Goal: Transaction & Acquisition: Purchase product/service

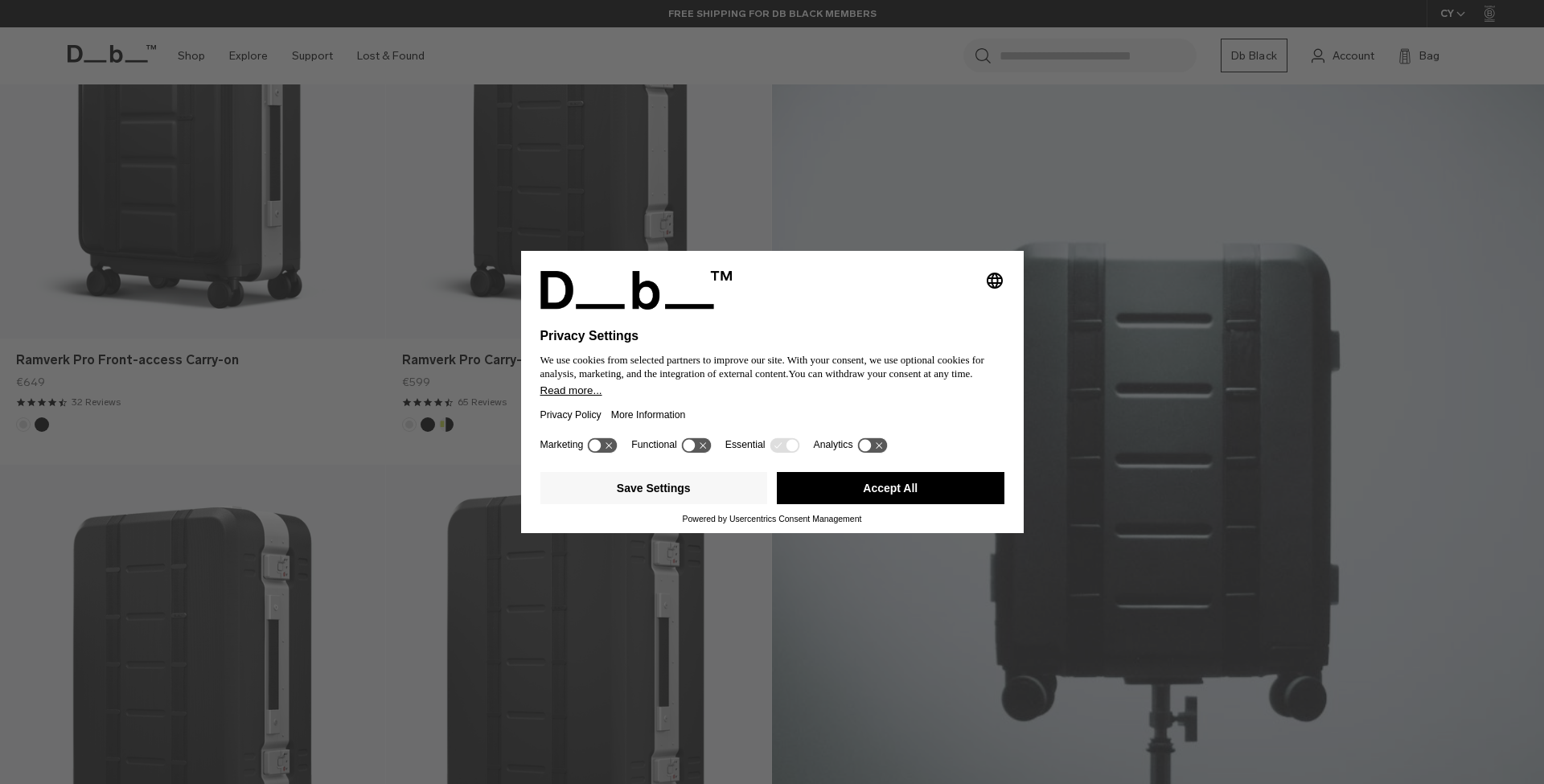
click at [999, 277] on icon "Select language" at bounding box center [994, 280] width 19 height 19
drag, startPoint x: 785, startPoint y: 390, endPoint x: 811, endPoint y: 442, distance: 58.1
click at [785, 384] on div "We use cookies from selected partners to improve our site. With your consent, w…" at bounding box center [772, 366] width 464 height 35
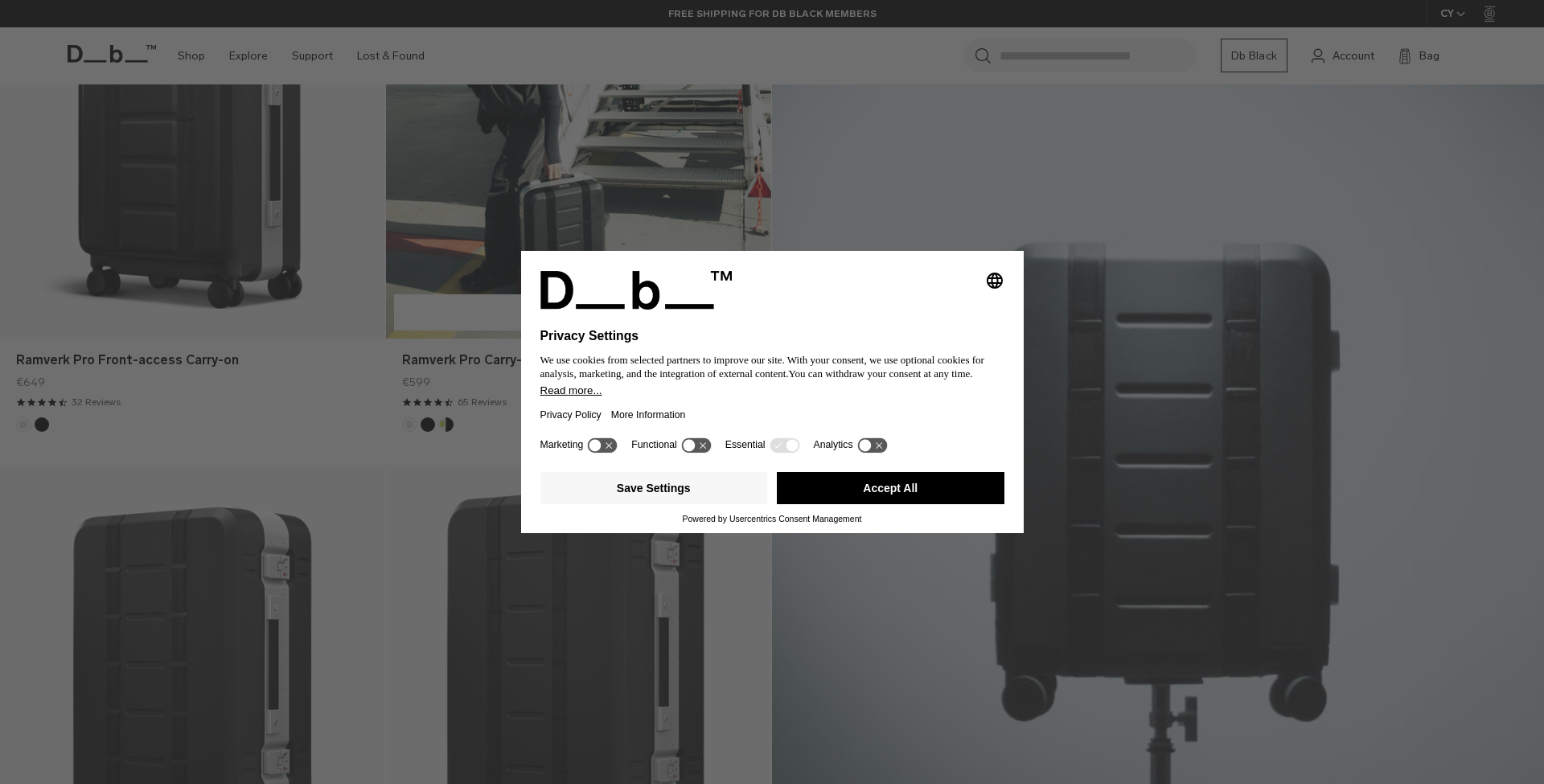
click at [882, 488] on button "Accept All" at bounding box center [890, 487] width 227 height 32
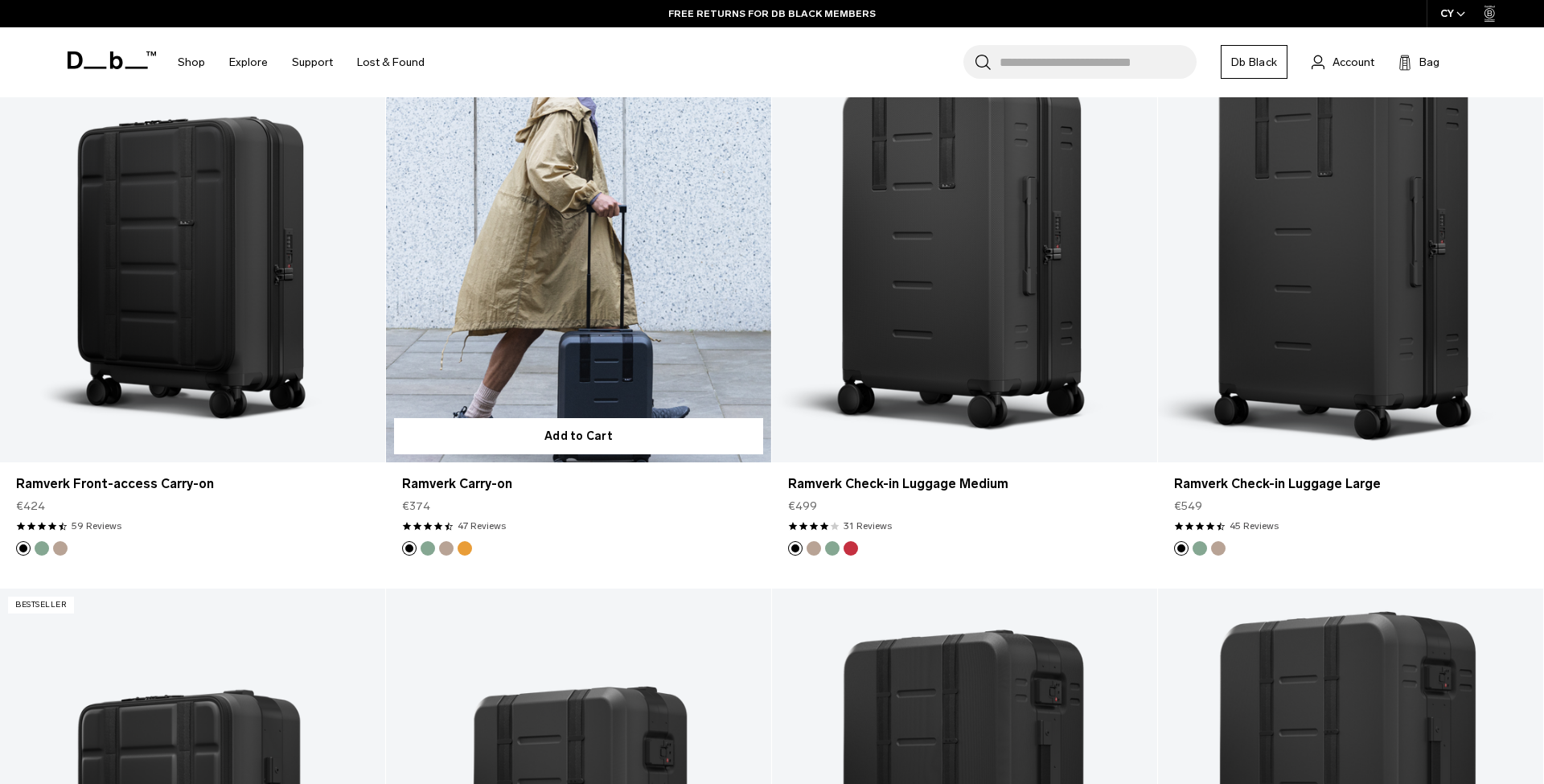
scroll to position [1553, 0]
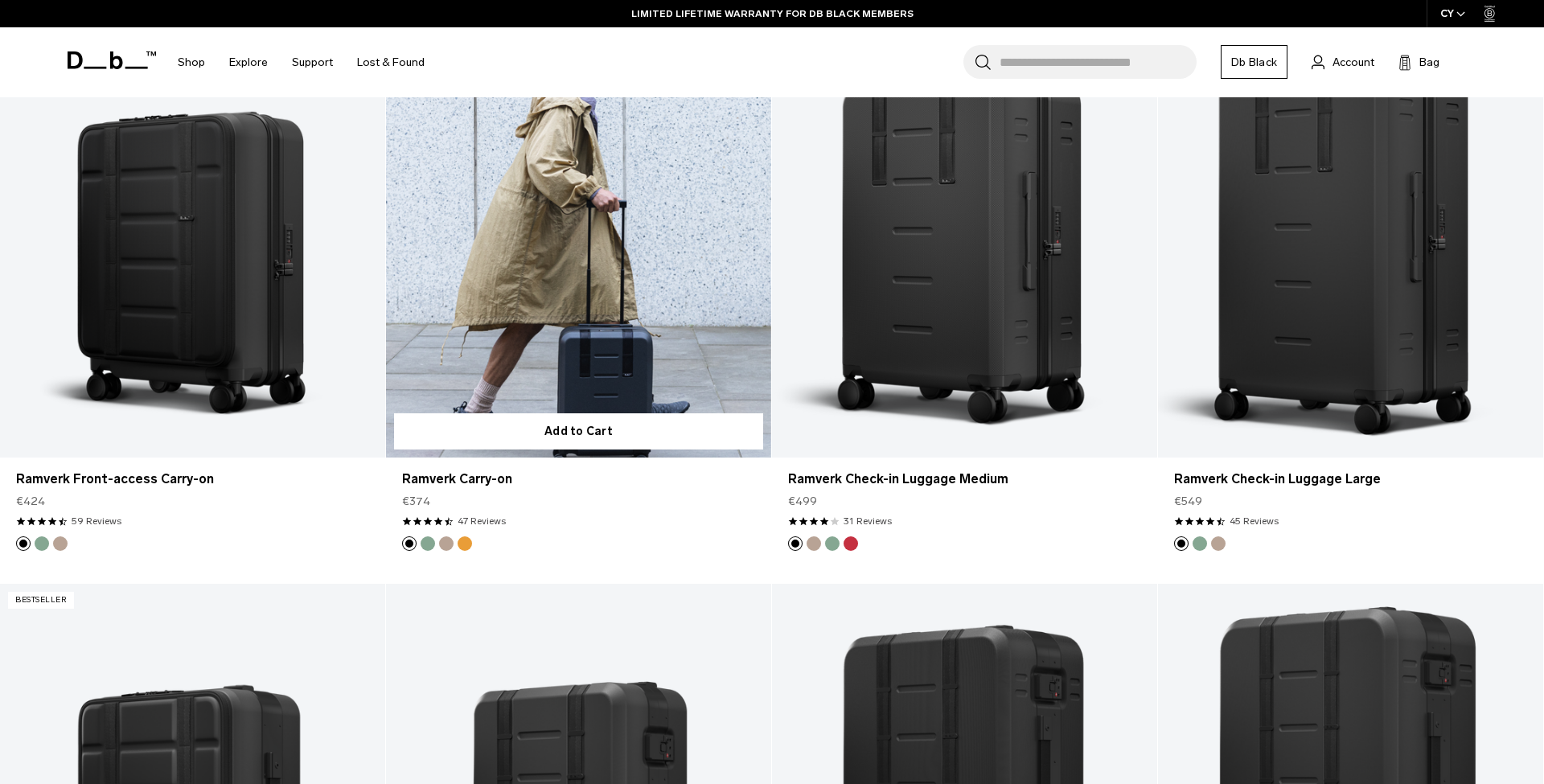
click at [525, 266] on link "Ramverk Carry-on" at bounding box center [579, 243] width 385 height 428
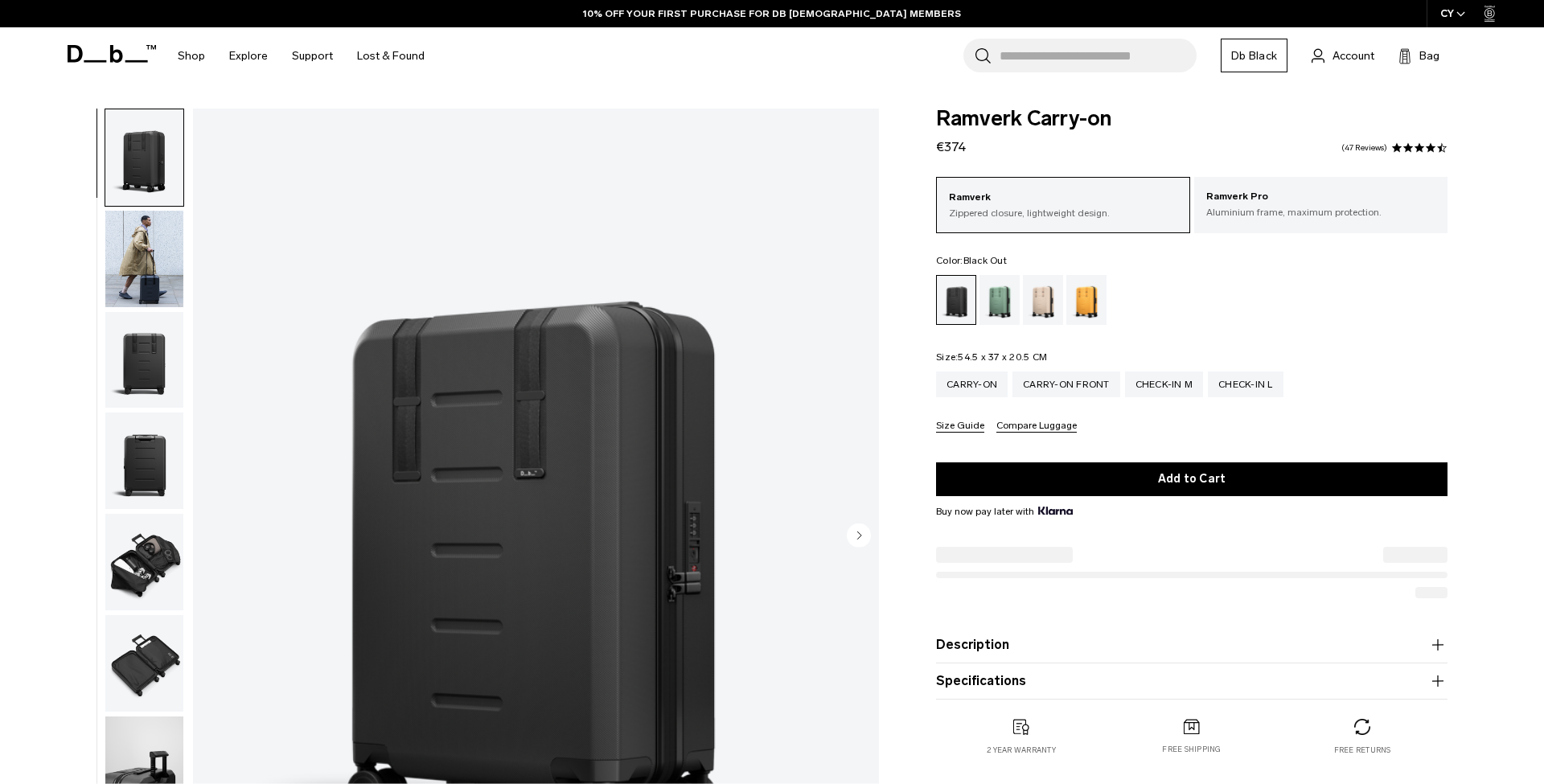
click at [150, 577] on img "button" at bounding box center [144, 561] width 78 height 96
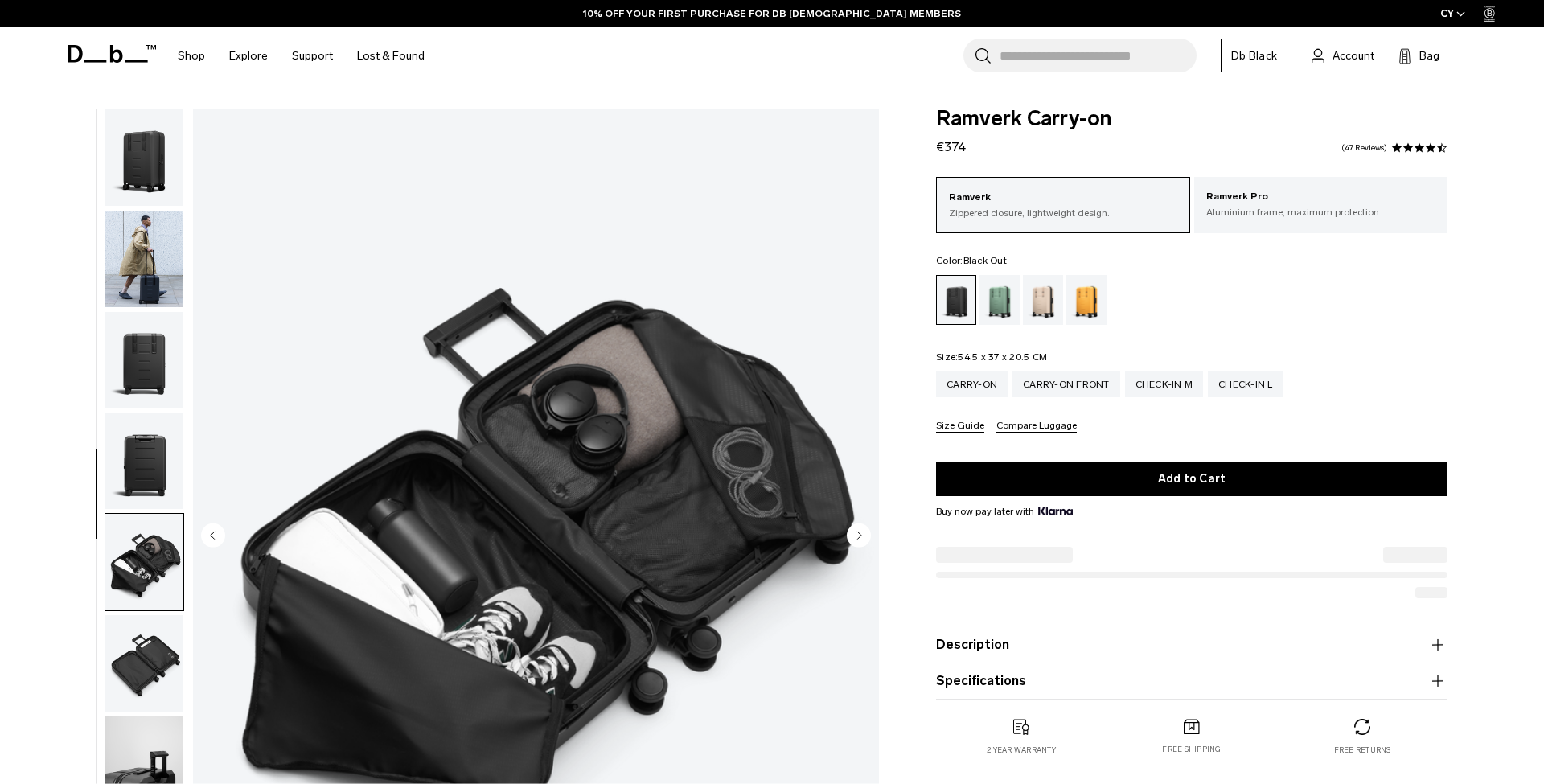
scroll to position [164, 0]
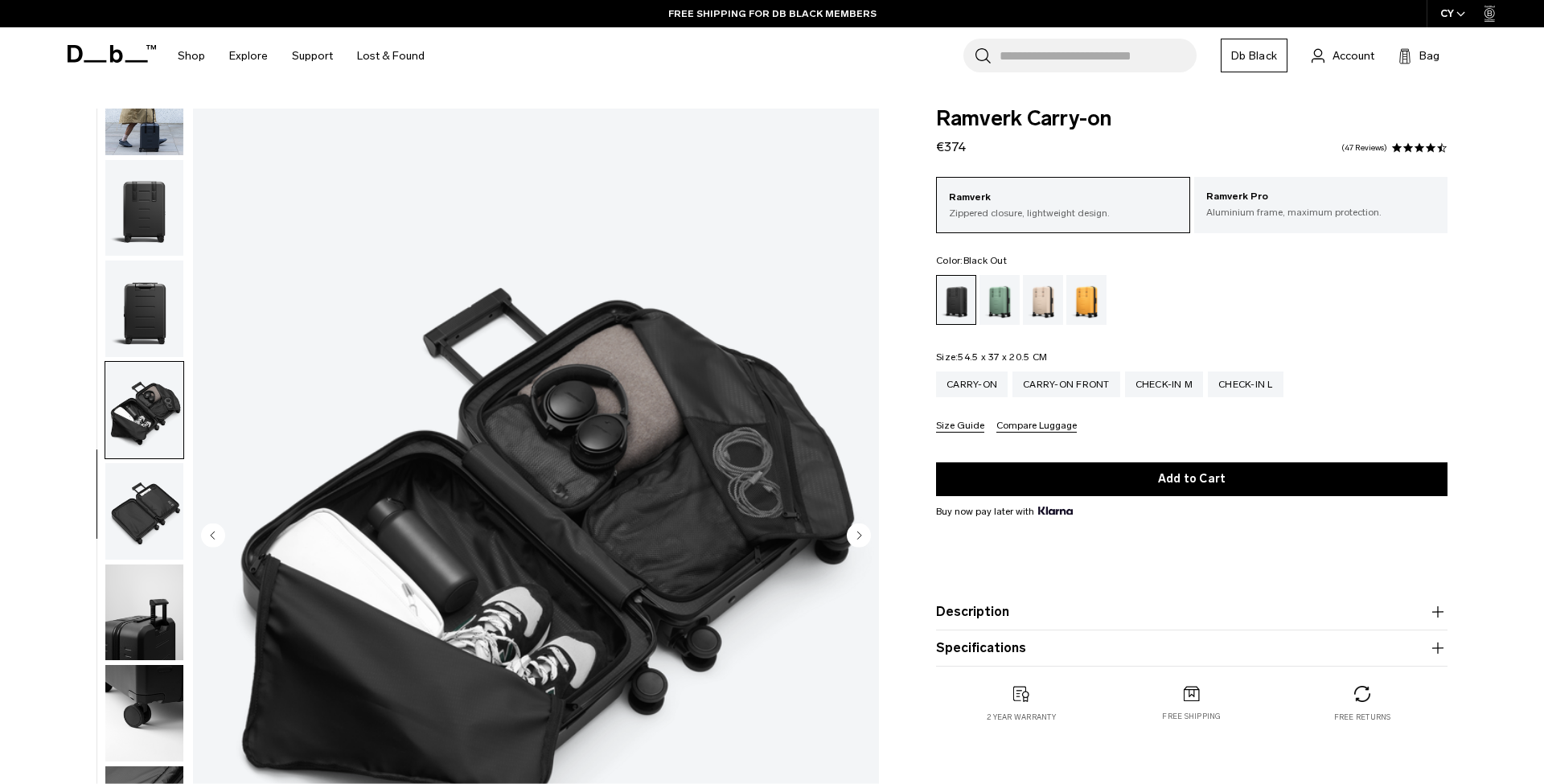
click at [148, 134] on img "button" at bounding box center [144, 106] width 78 height 96
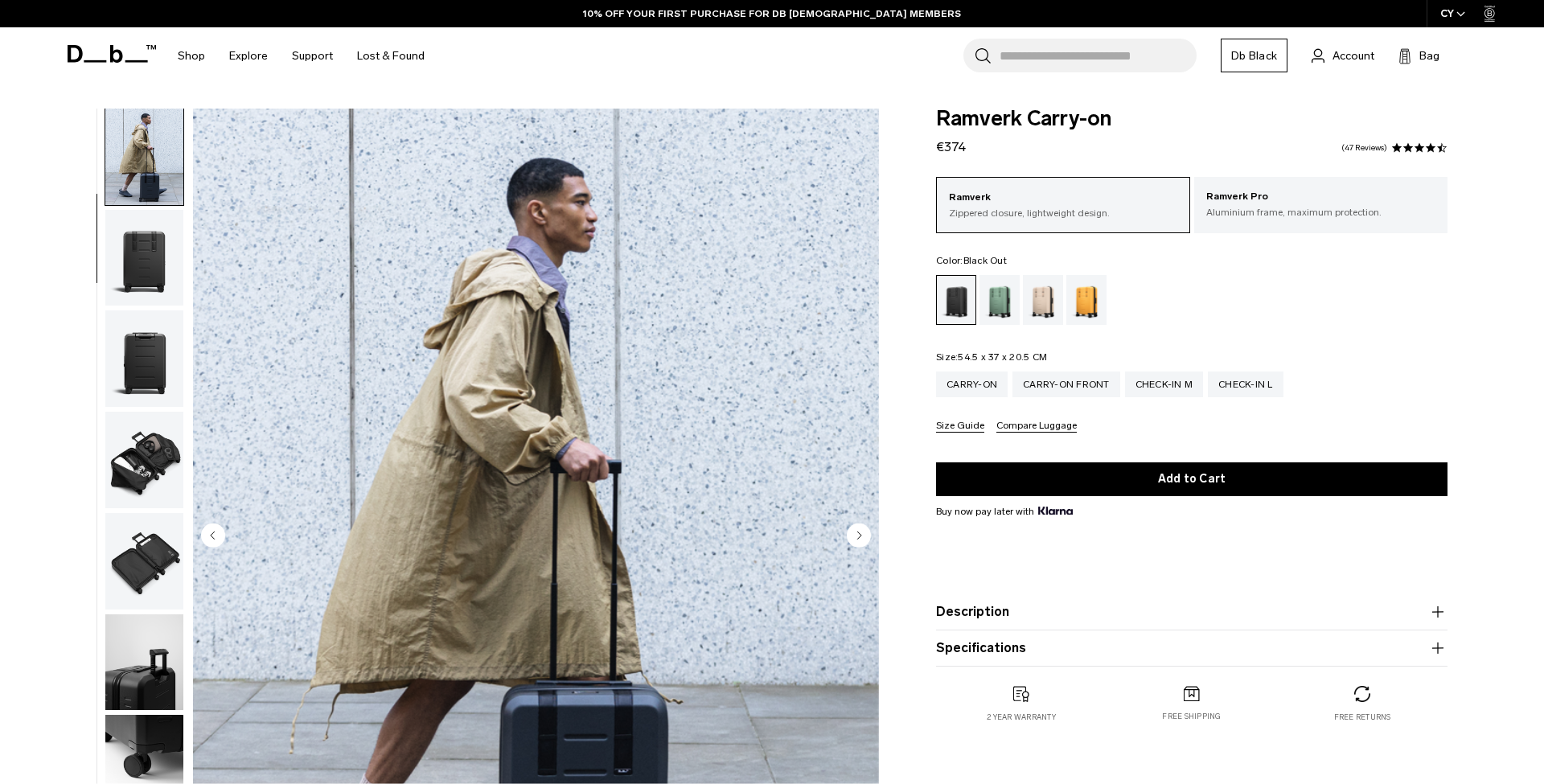
scroll to position [4, 0]
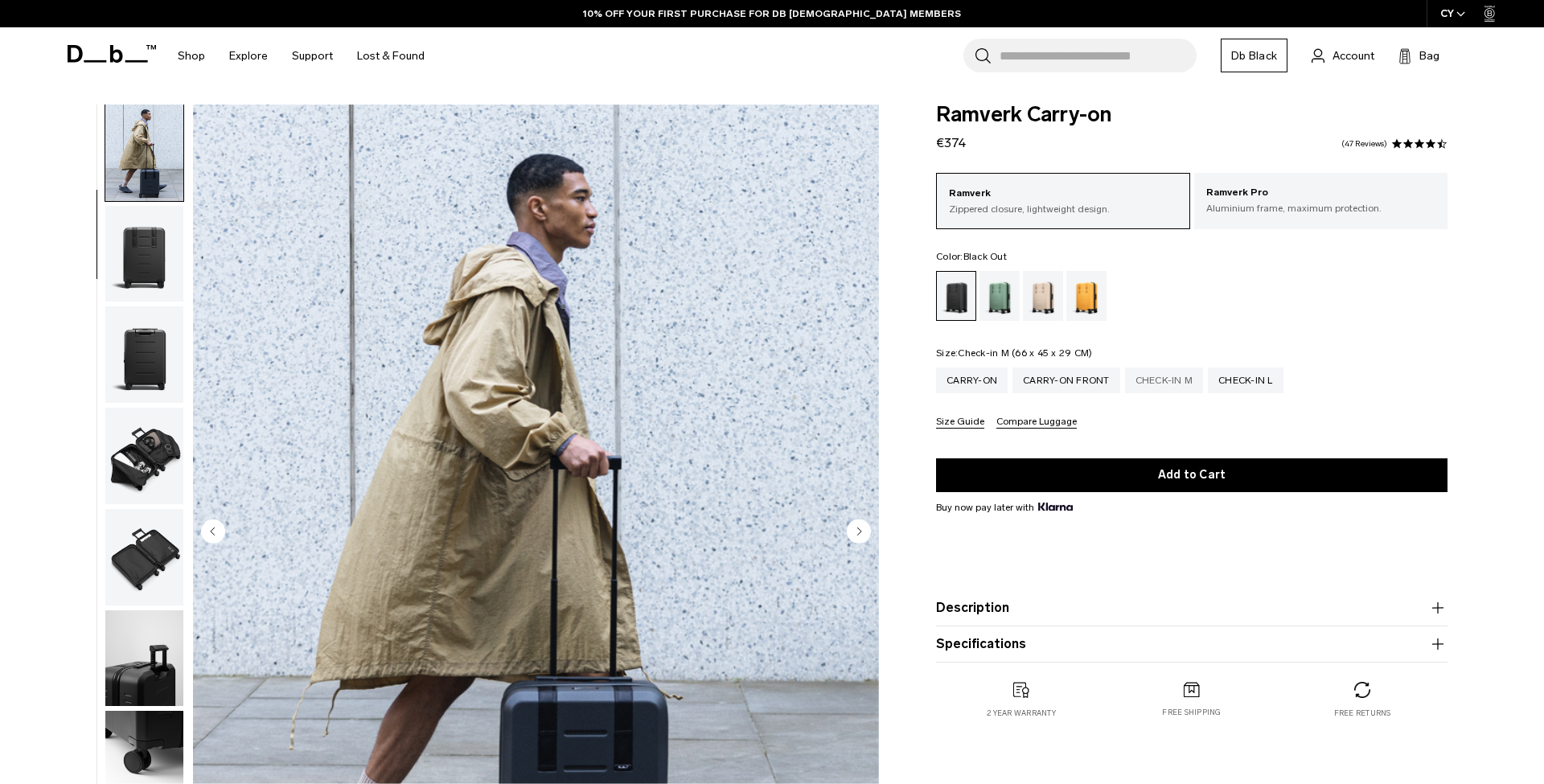
click at [1161, 382] on div "Check-in M" at bounding box center [1164, 380] width 78 height 26
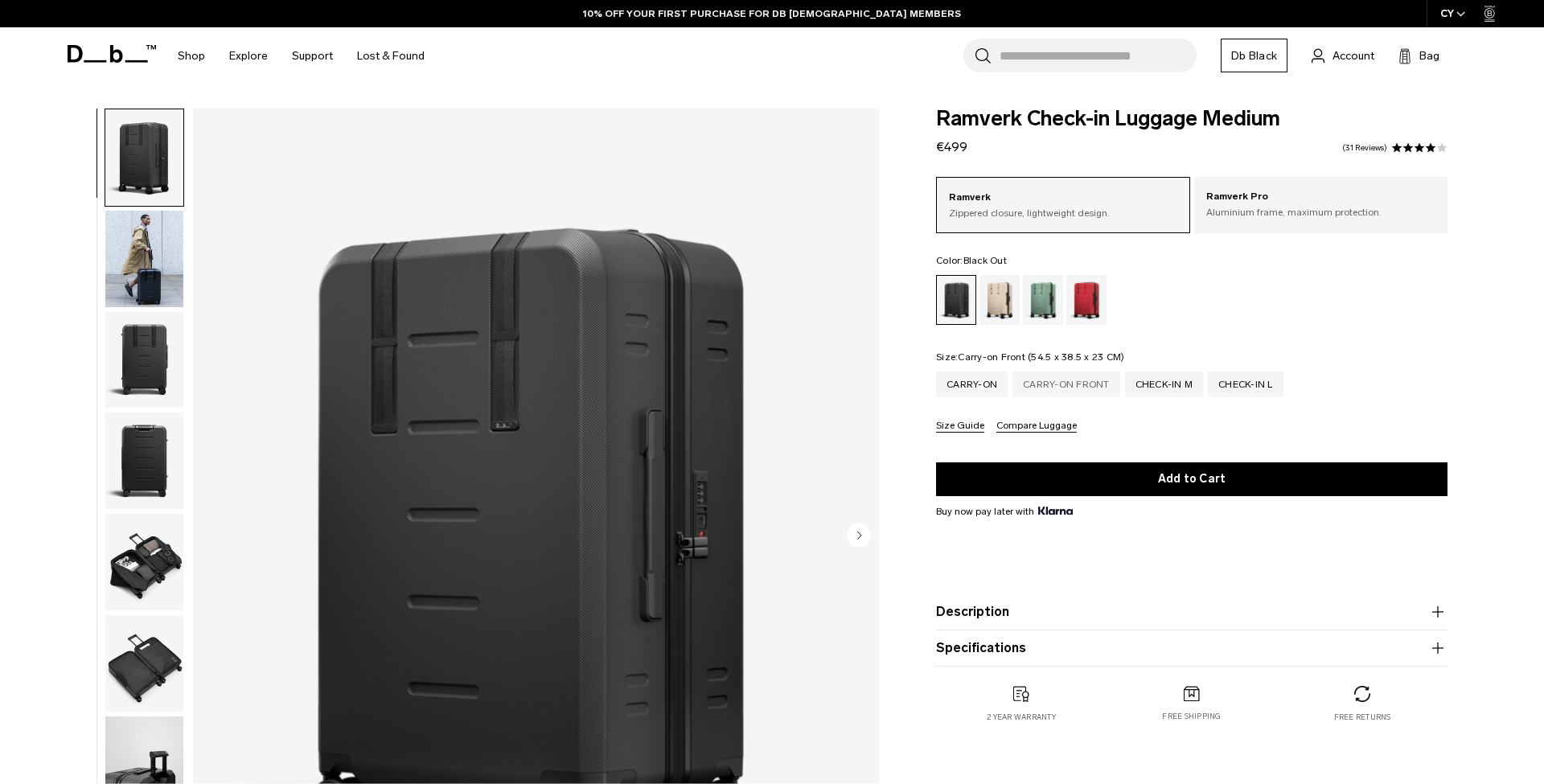
click at [1085, 391] on div "Carry-on Front" at bounding box center [1066, 384] width 108 height 26
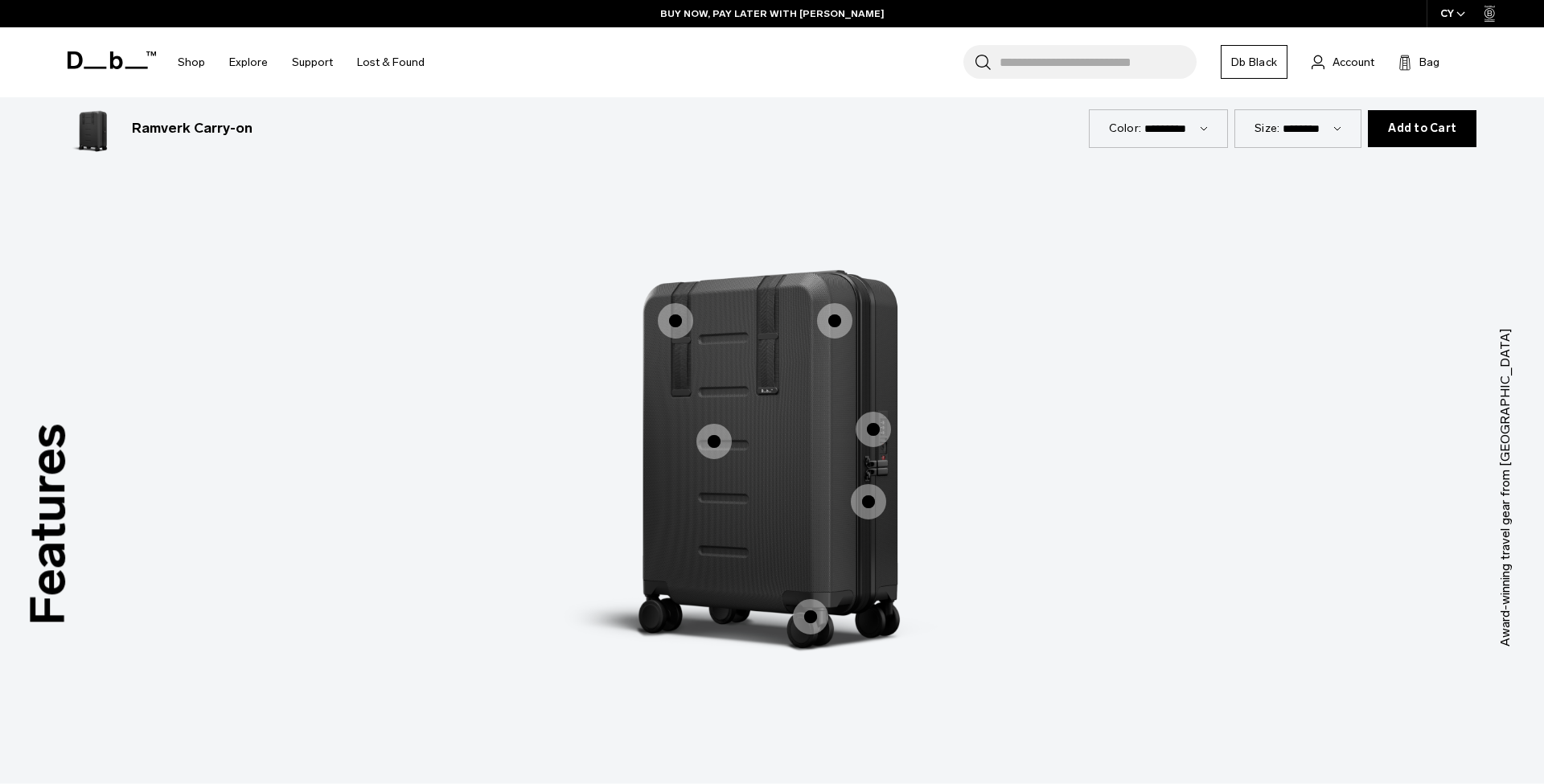
scroll to position [1498, 0]
